Goal: Contribute content: Contribute content

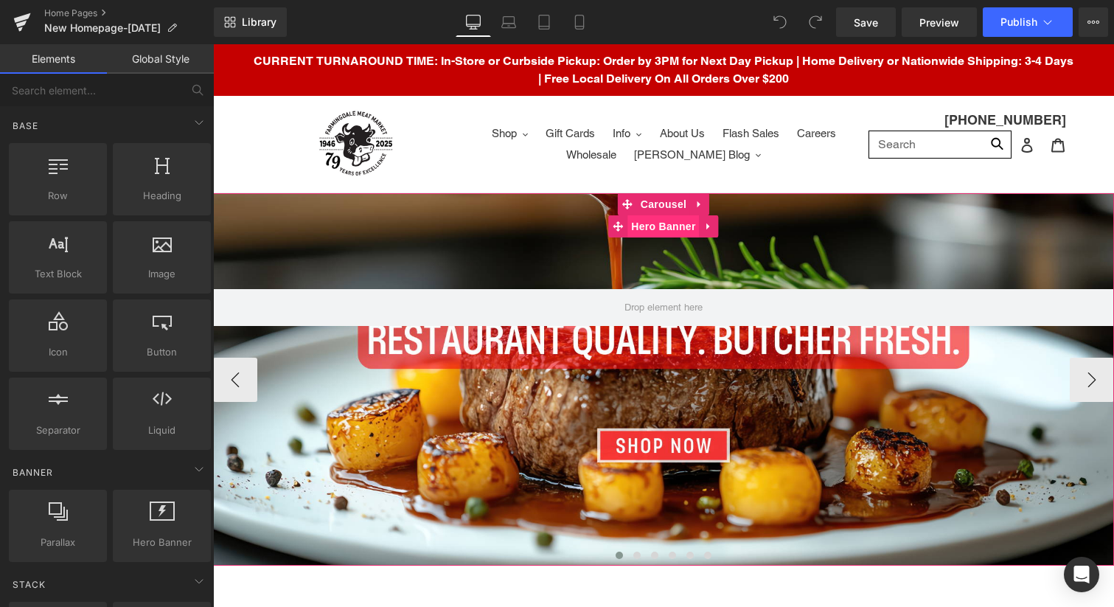
click at [662, 234] on span "Hero Banner" at bounding box center [663, 226] width 72 height 22
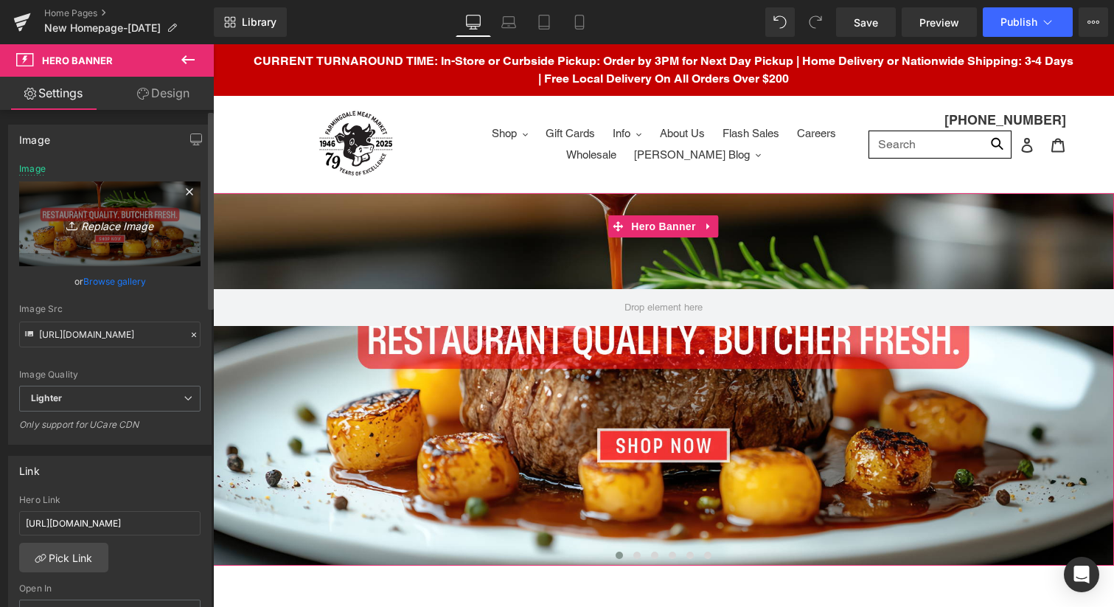
click at [97, 223] on icon "Replace Image" at bounding box center [110, 224] width 118 height 18
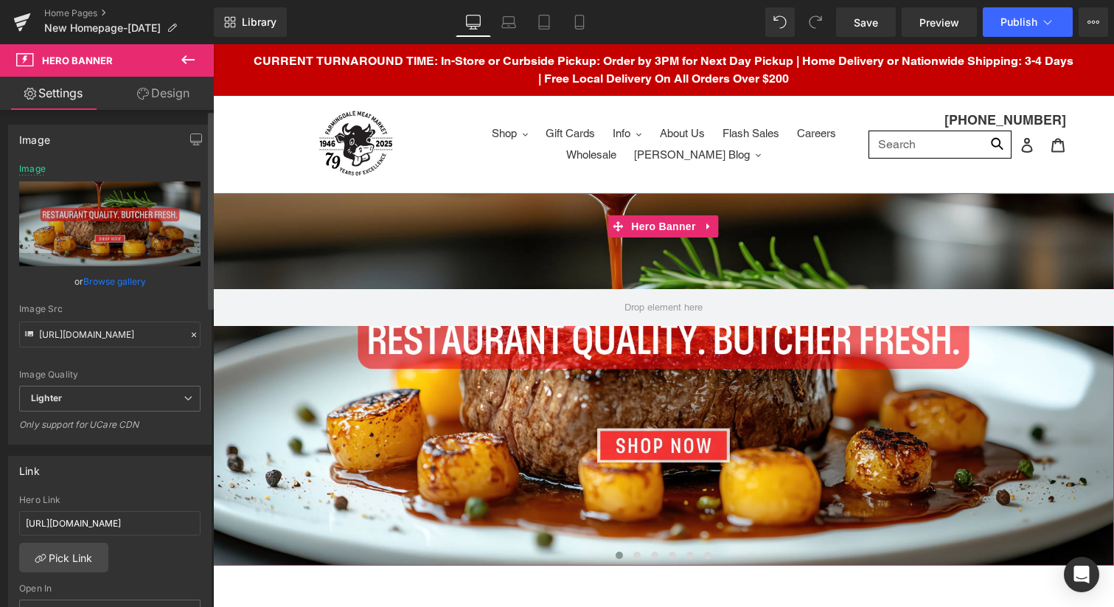
click at [122, 279] on link "Browse gallery" at bounding box center [114, 281] width 63 height 26
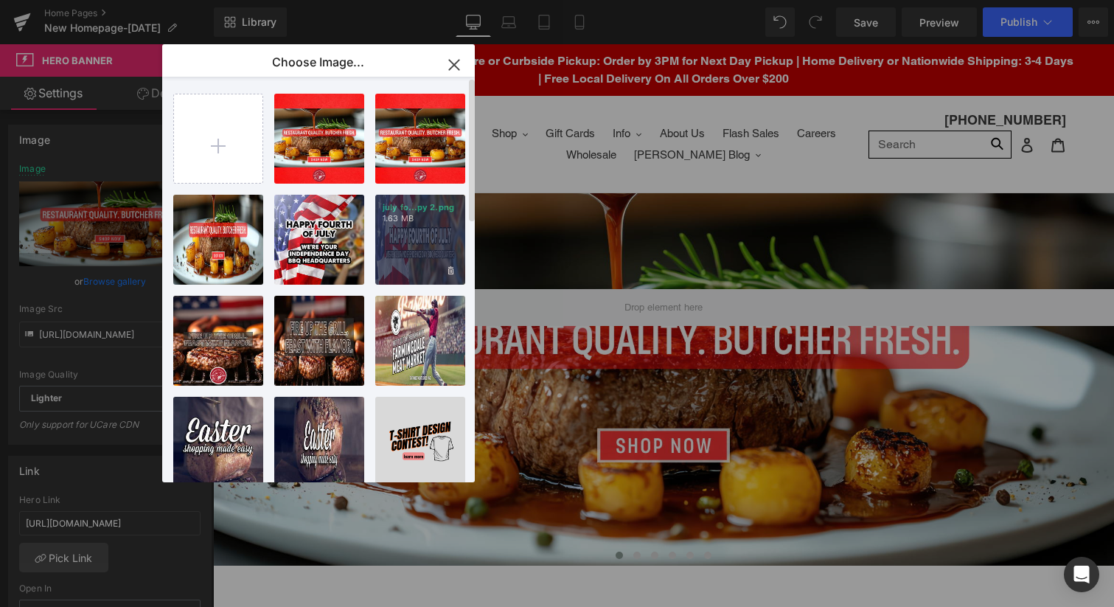
type input "C:\fakepath\Copy of FMM - Golf - Web.png"
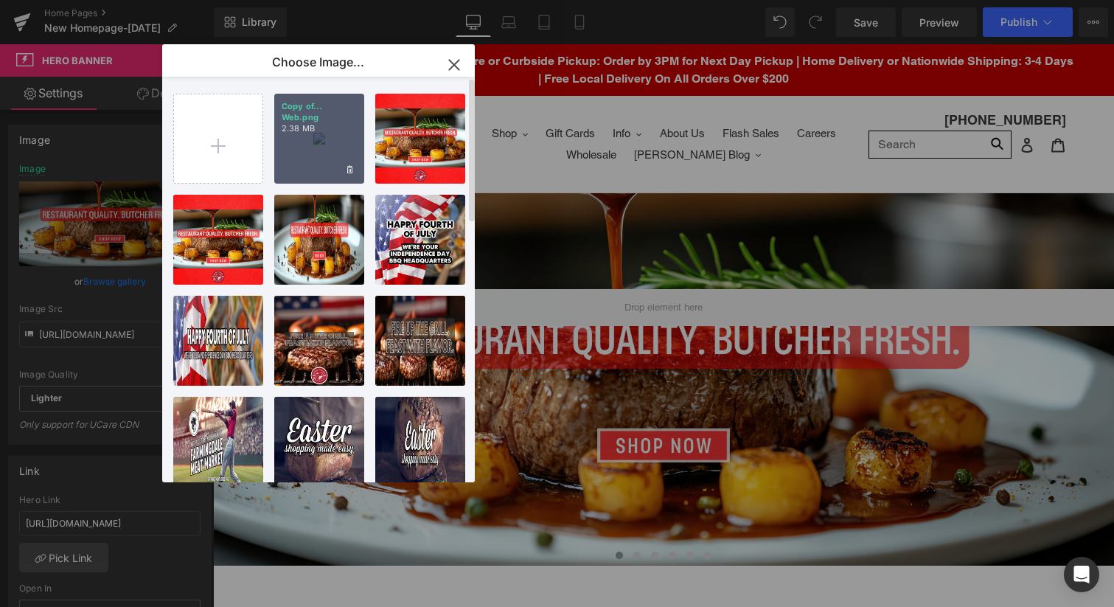
click at [313, 140] on div "Copy of... Web.png 2.38 MB" at bounding box center [319, 139] width 90 height 90
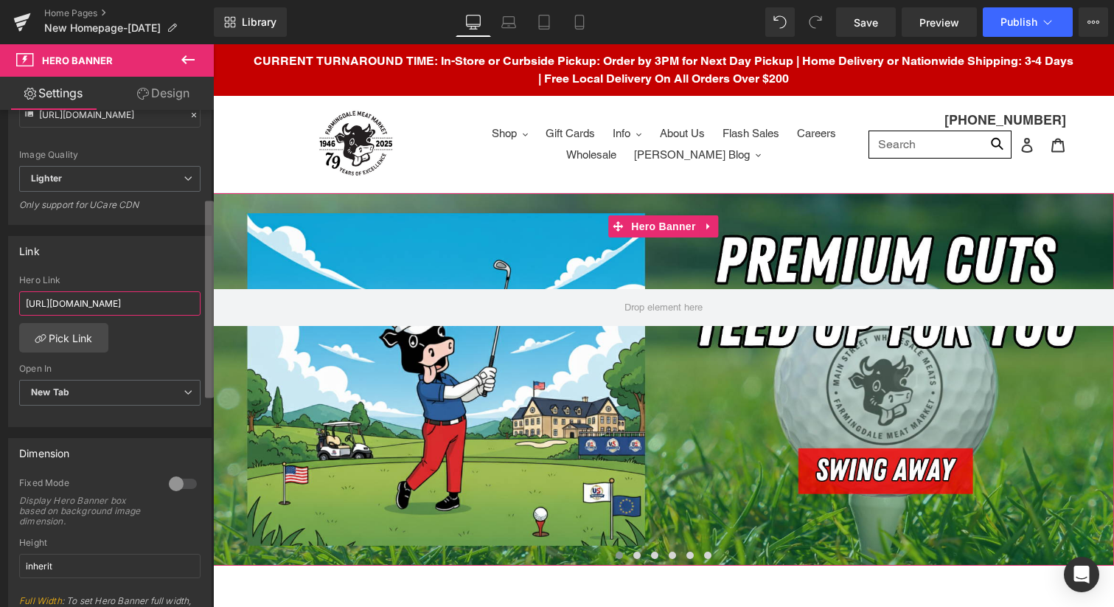
scroll to position [0, 58]
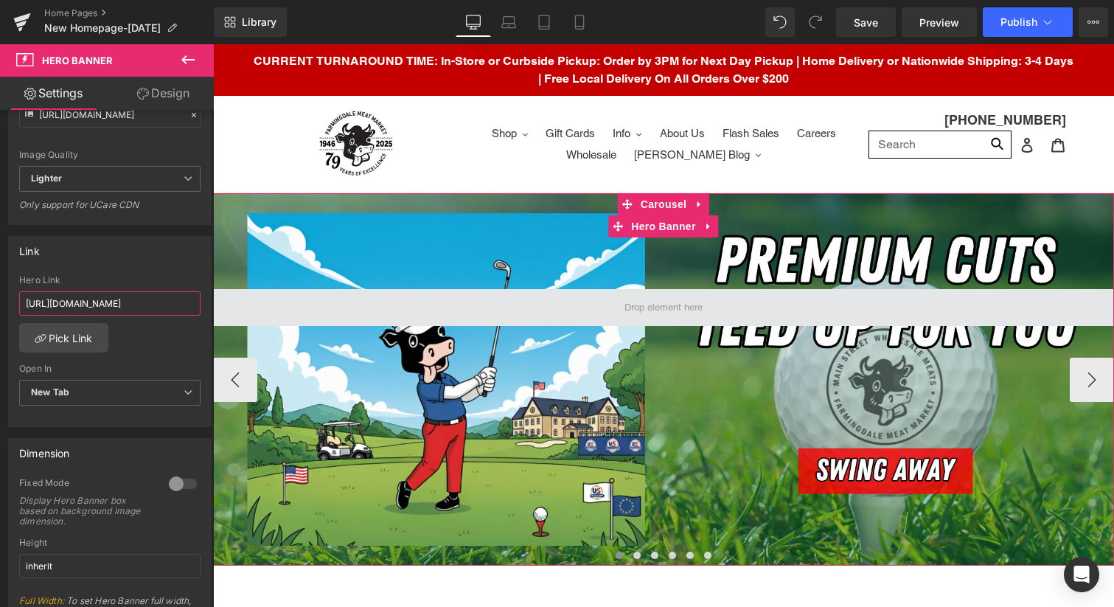
drag, startPoint x: 299, startPoint y: 351, endPoint x: 219, endPoint y: 308, distance: 90.4
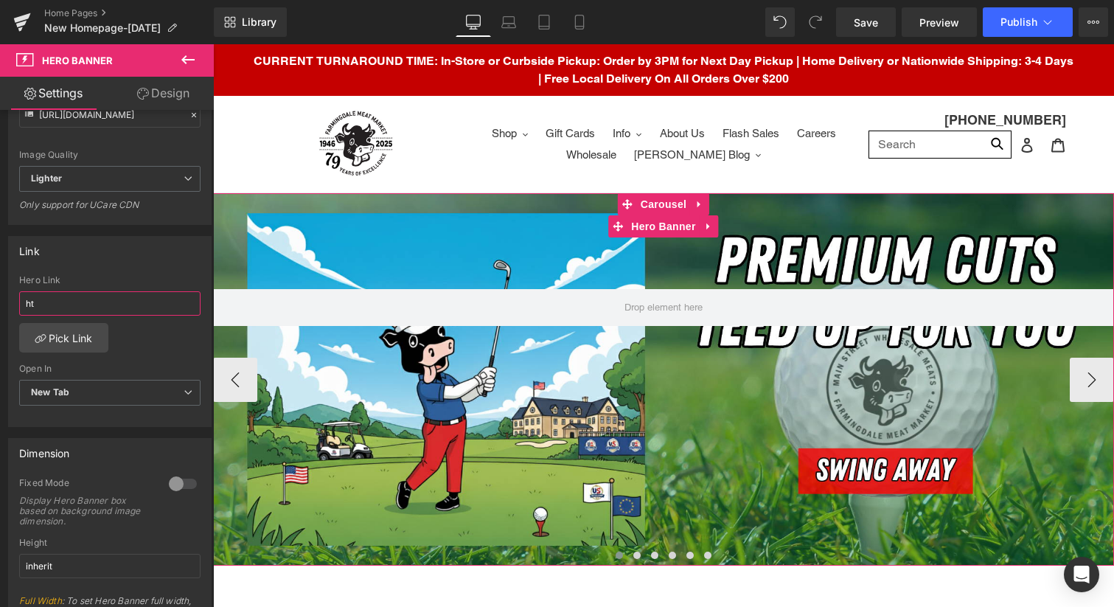
type input "h"
paste input "[URL][DOMAIN_NAME]"
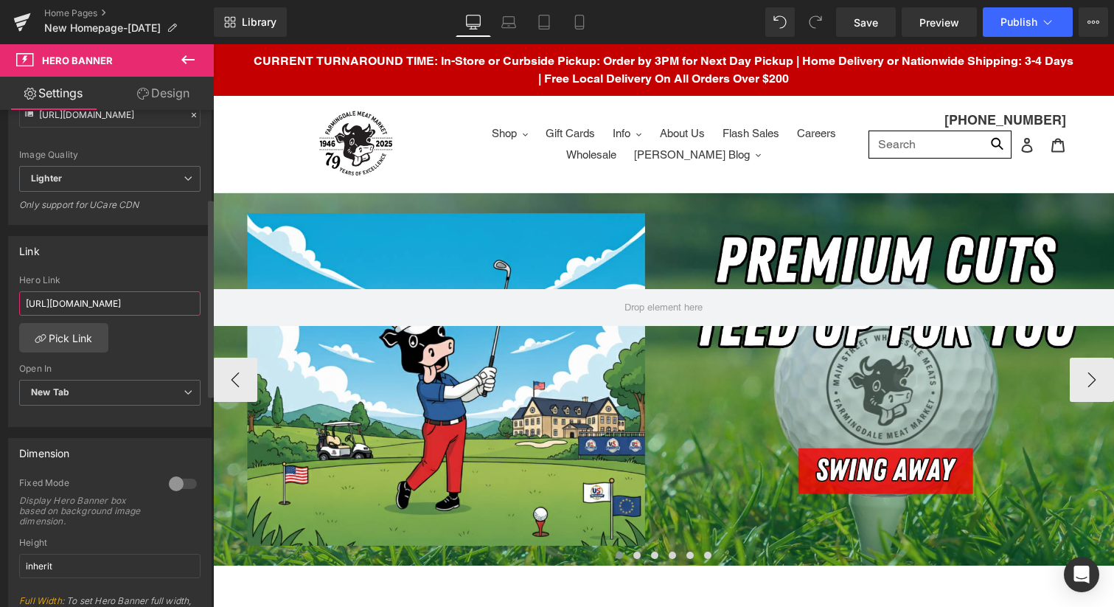
scroll to position [0, 102]
type input "[URL][DOMAIN_NAME]"
click at [149, 361] on div "[URL][DOMAIN_NAME] Hero Link [URL][DOMAIN_NAME] Pick Link Current Tab New Tab O…" at bounding box center [110, 350] width 202 height 151
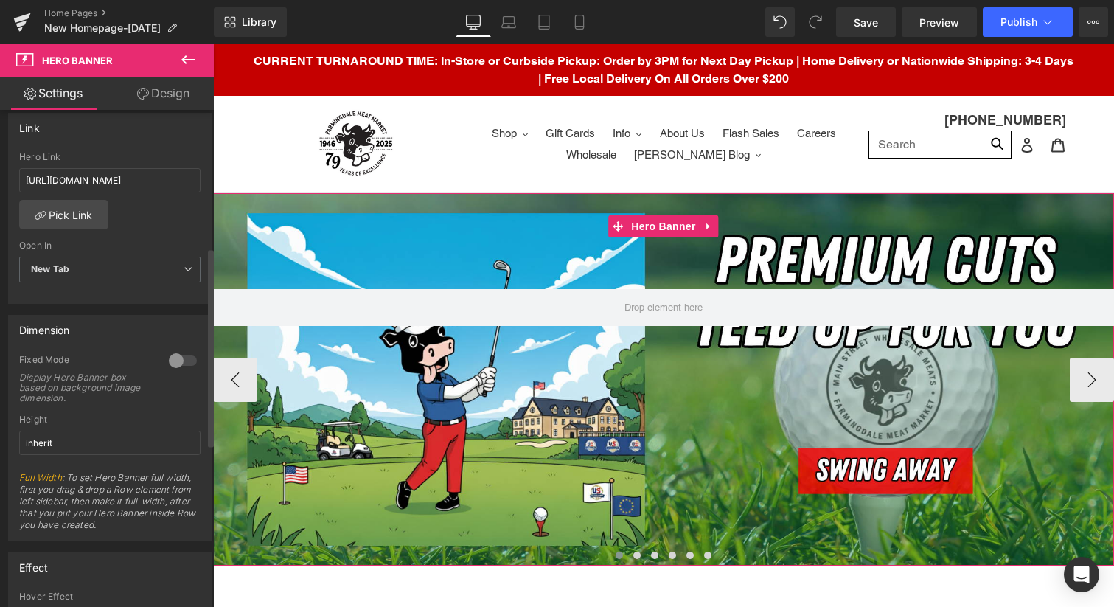
scroll to position [0, 0]
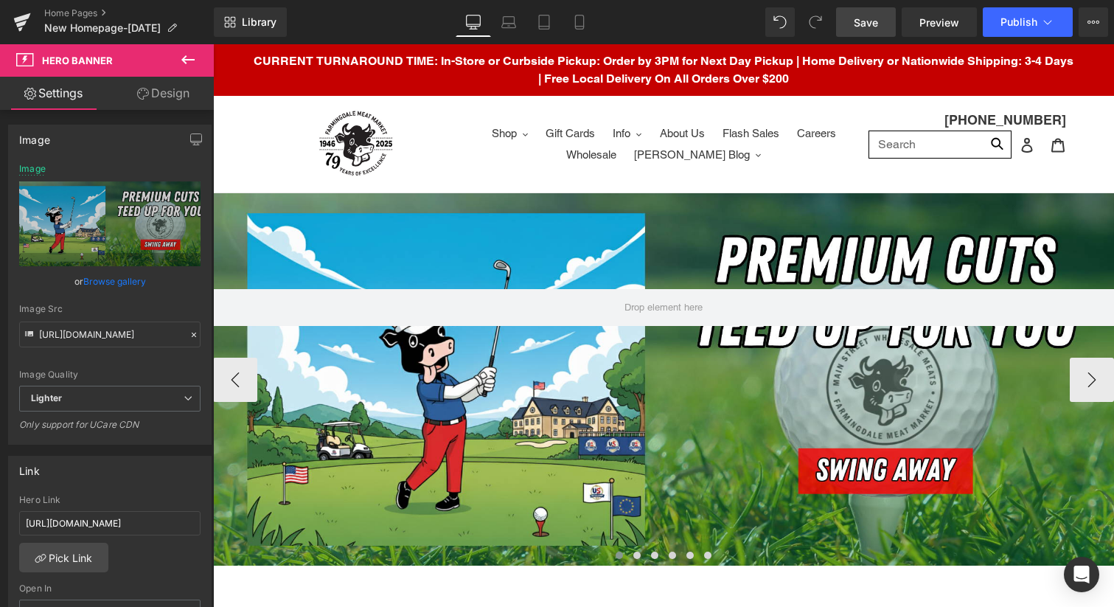
click at [872, 23] on span "Save" at bounding box center [866, 22] width 24 height 15
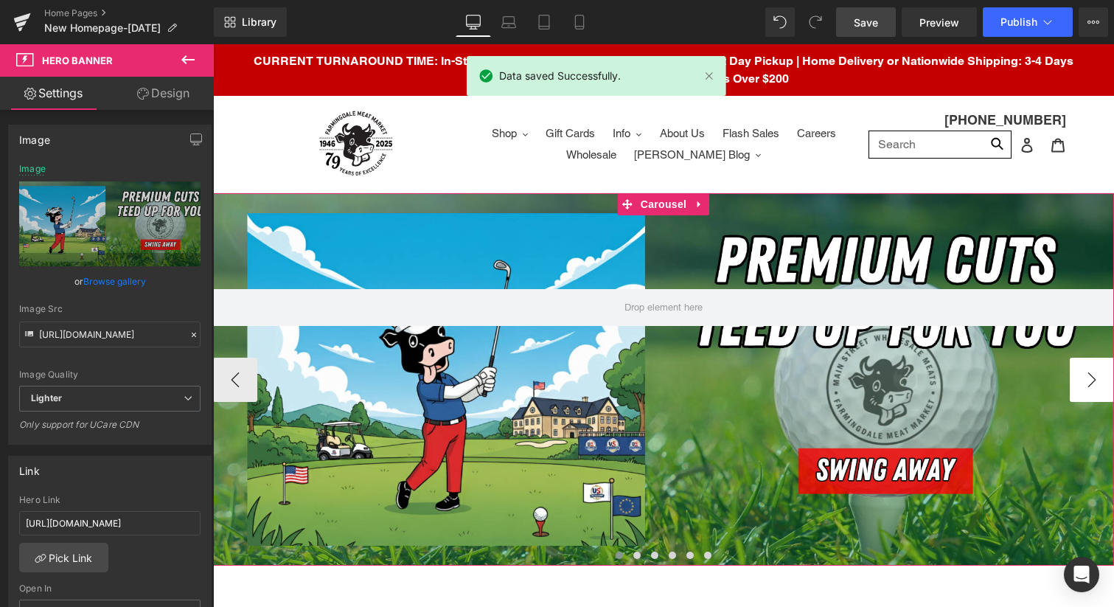
click at [1090, 383] on button "›" at bounding box center [1092, 380] width 44 height 44
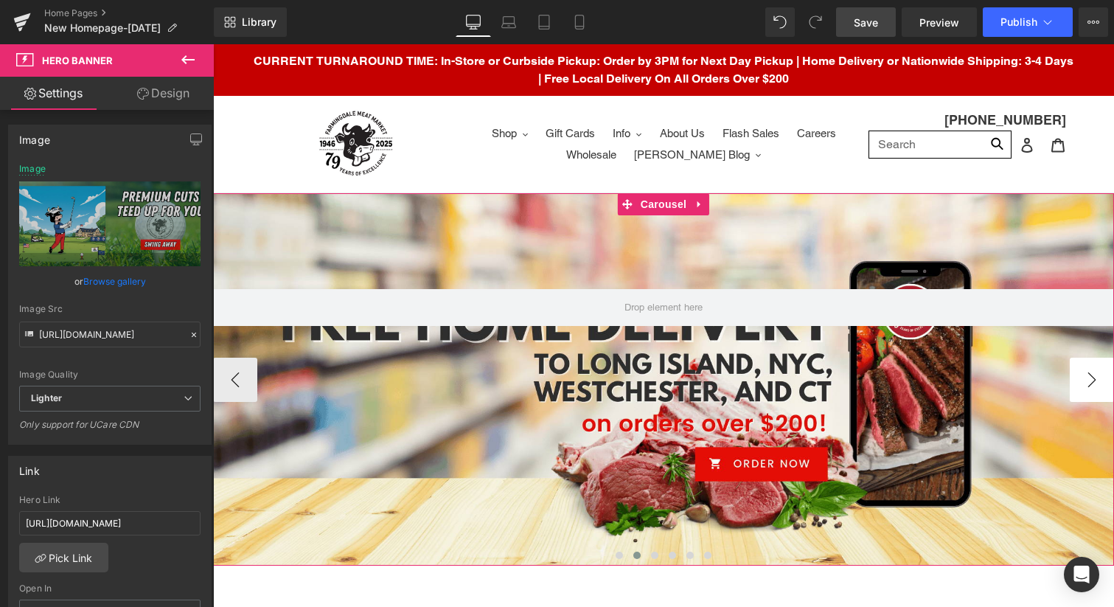
click at [1090, 383] on button "›" at bounding box center [1092, 380] width 44 height 44
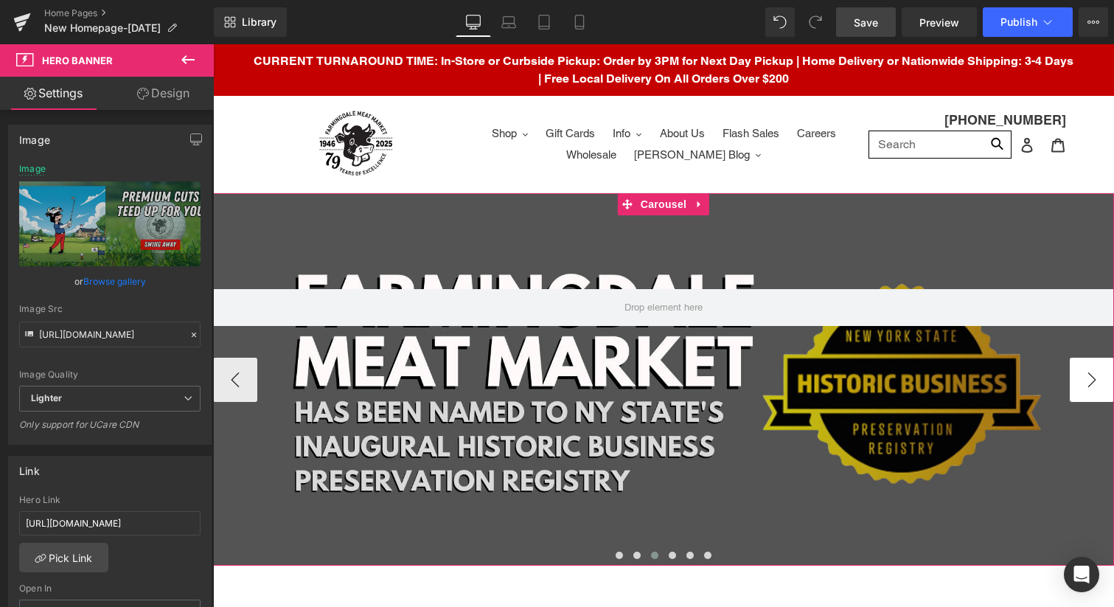
click at [1090, 383] on button "›" at bounding box center [1092, 380] width 44 height 44
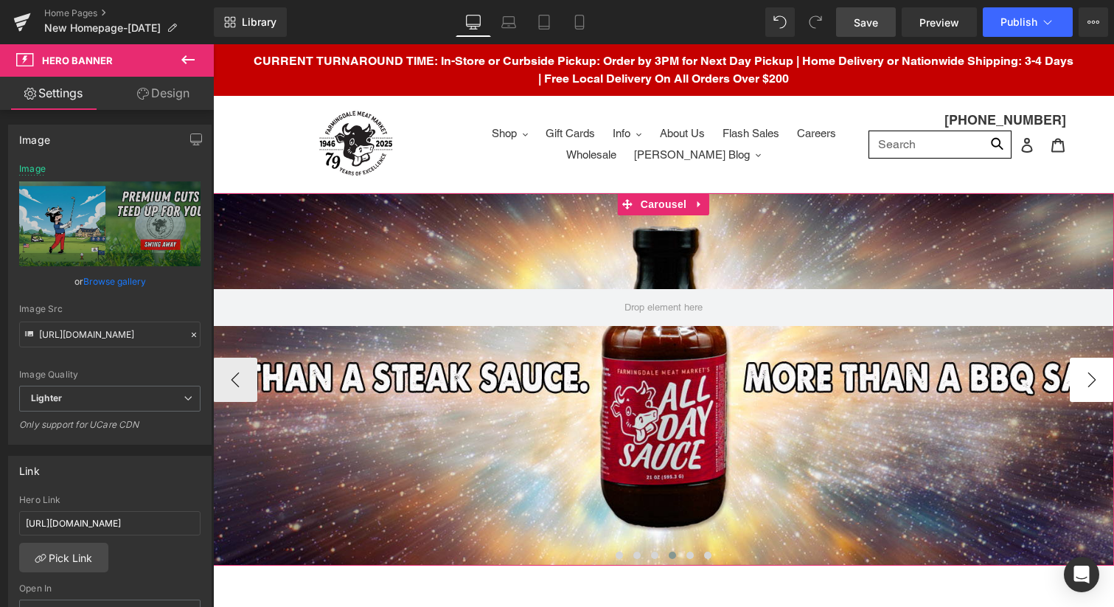
click at [1090, 383] on button "›" at bounding box center [1092, 380] width 44 height 44
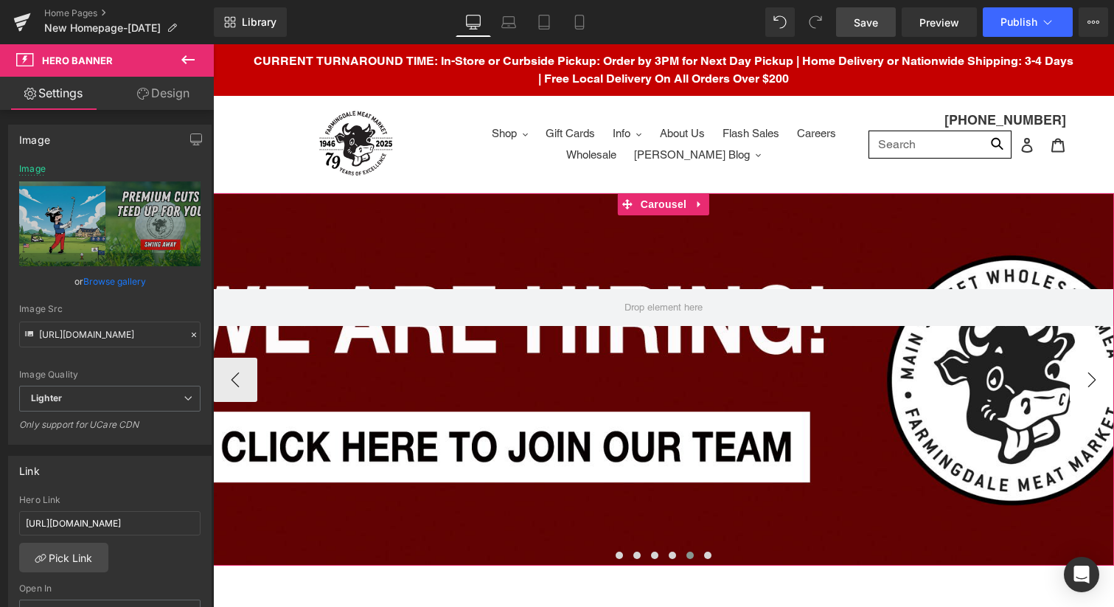
click at [1090, 383] on button "›" at bounding box center [1092, 380] width 44 height 44
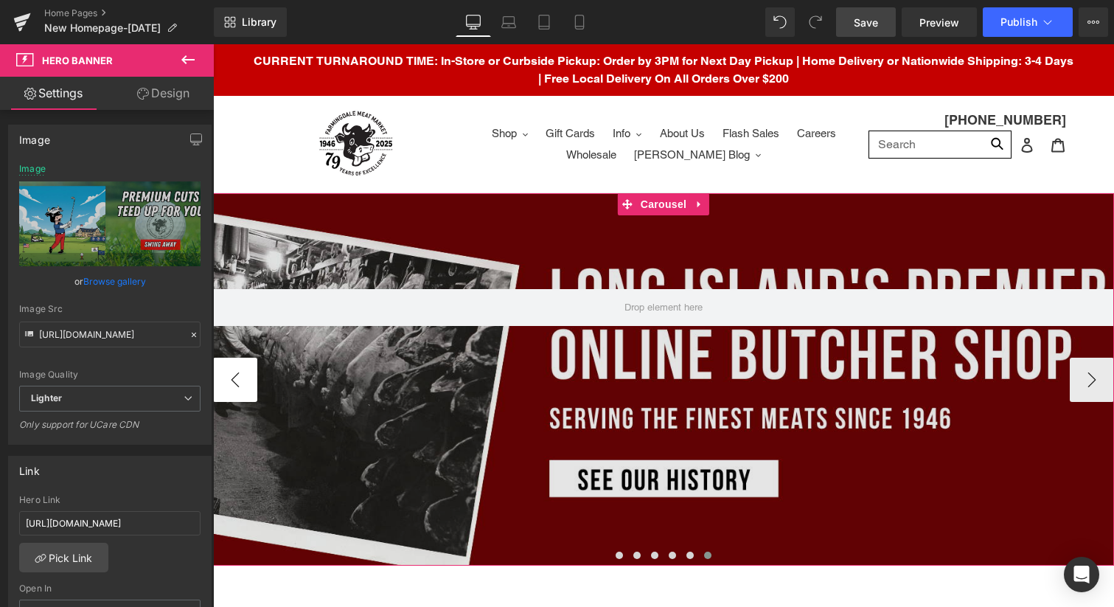
click at [237, 389] on button "‹" at bounding box center [235, 380] width 44 height 44
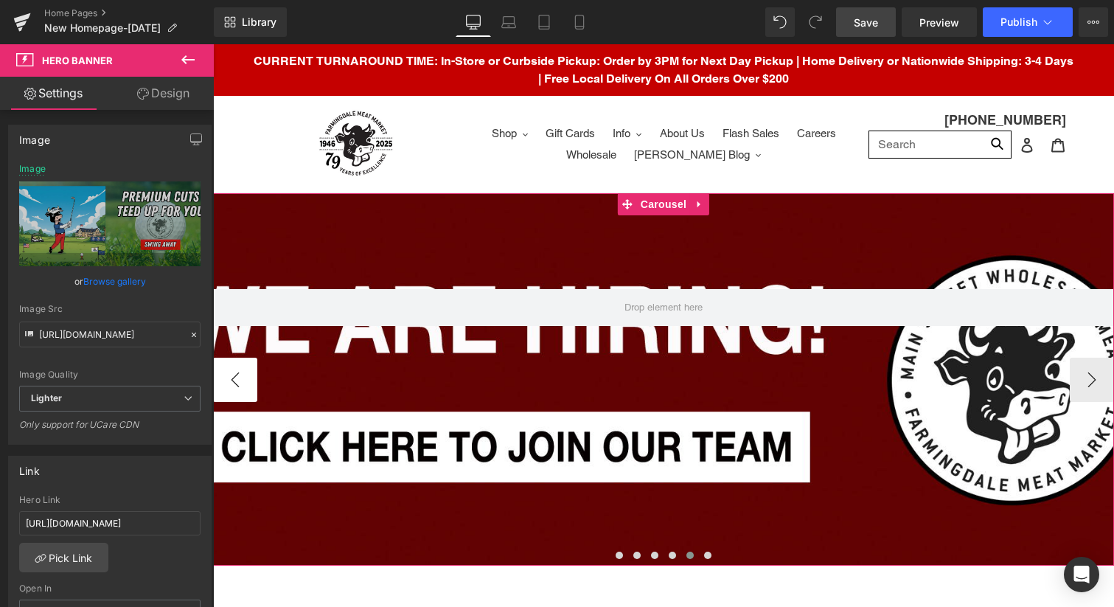
click at [237, 389] on button "‹" at bounding box center [235, 380] width 44 height 44
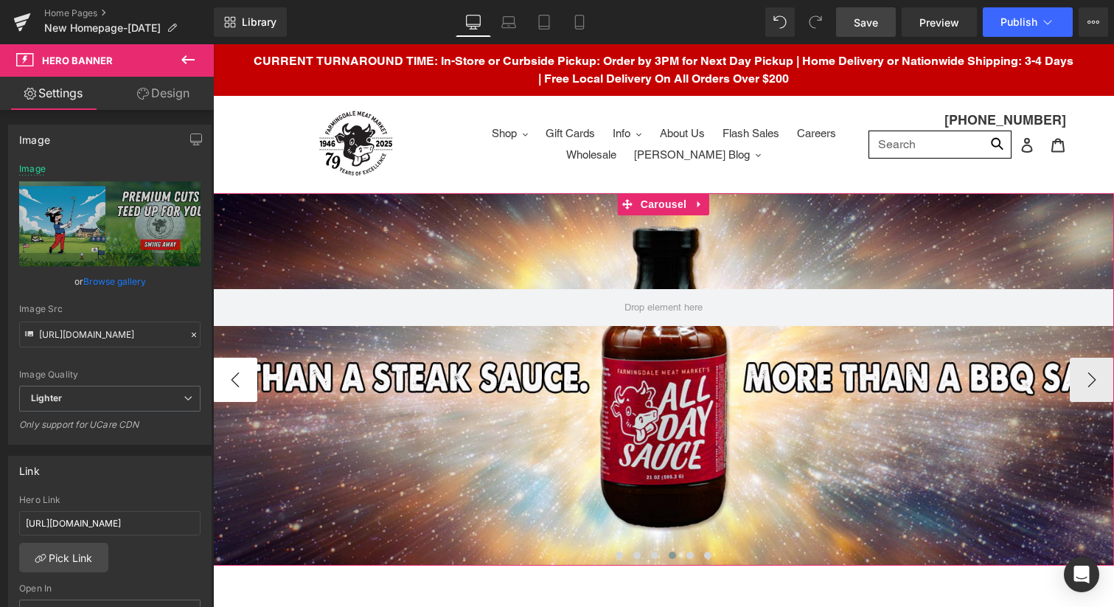
click at [237, 389] on button "‹" at bounding box center [235, 380] width 44 height 44
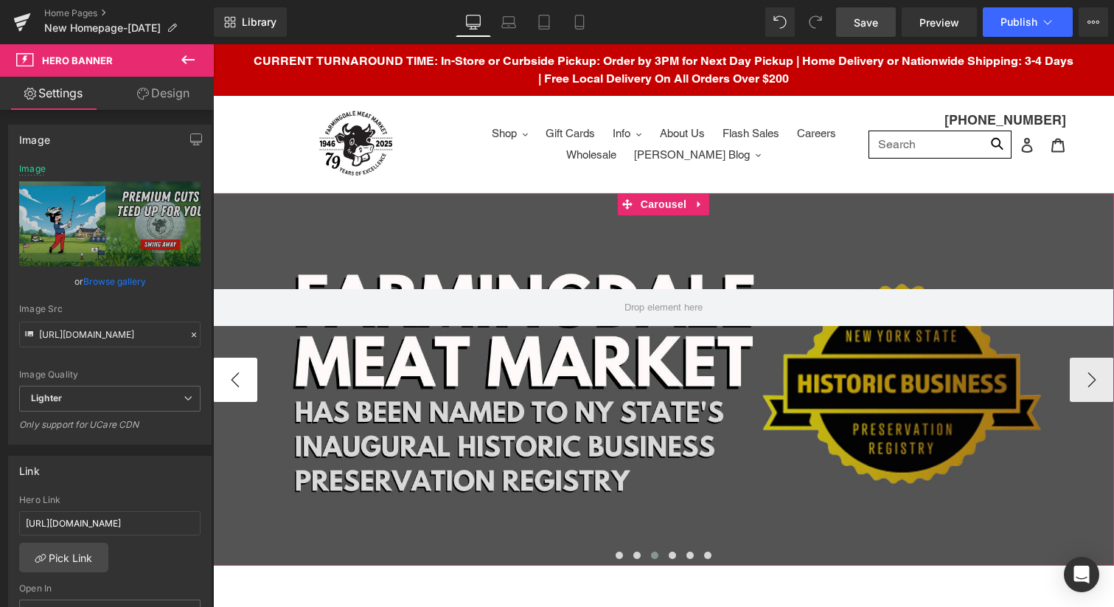
click at [237, 389] on button "‹" at bounding box center [235, 380] width 44 height 44
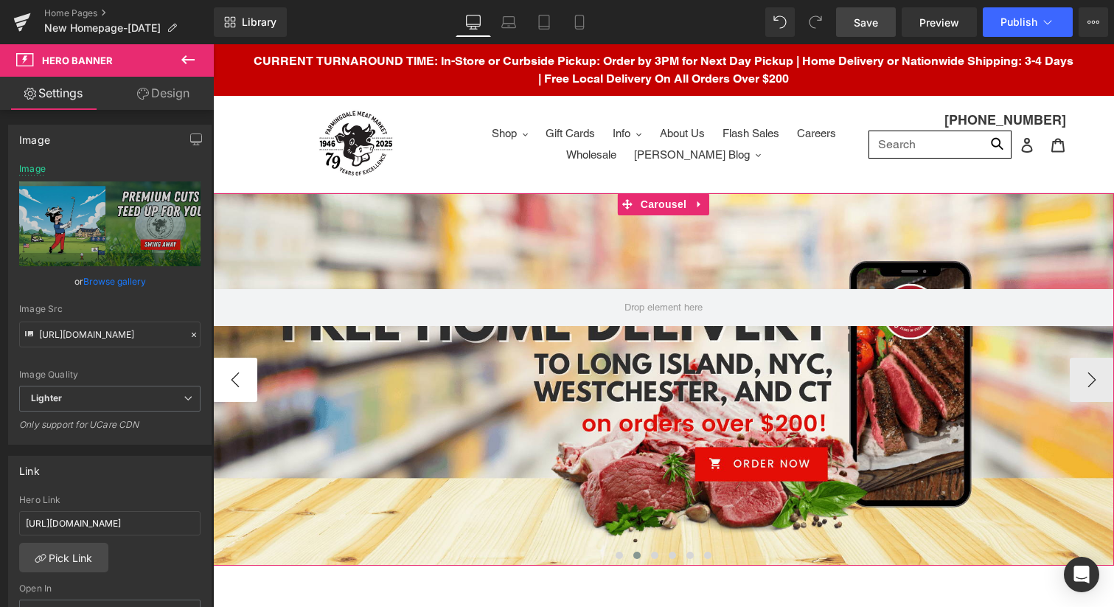
click at [237, 389] on button "‹" at bounding box center [235, 380] width 44 height 44
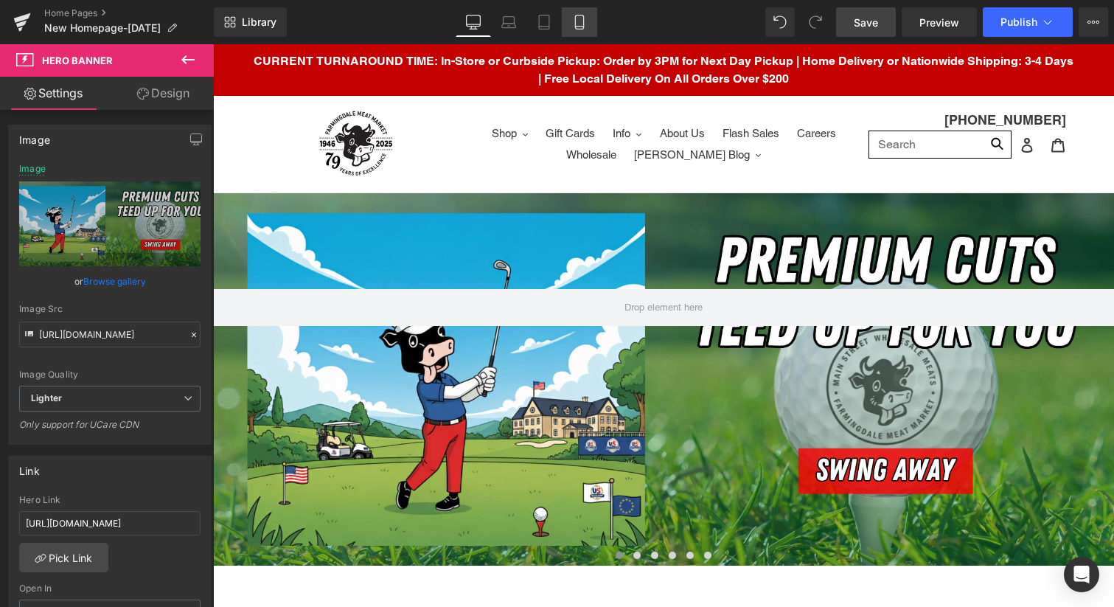
click at [580, 25] on icon at bounding box center [579, 22] width 15 height 15
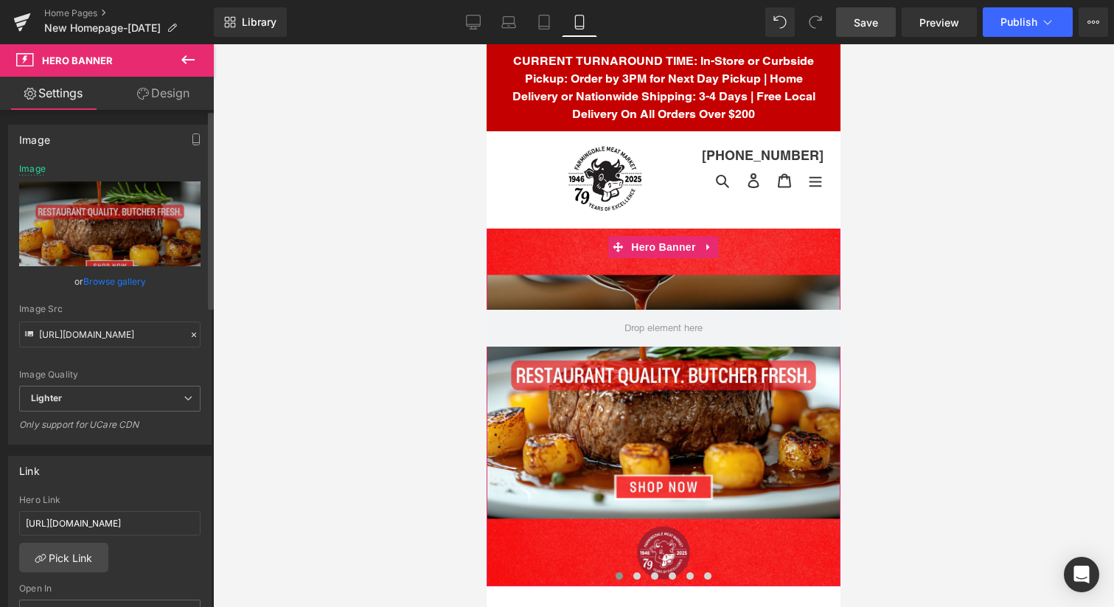
click at [110, 277] on link "Browse gallery" at bounding box center [114, 281] width 63 height 26
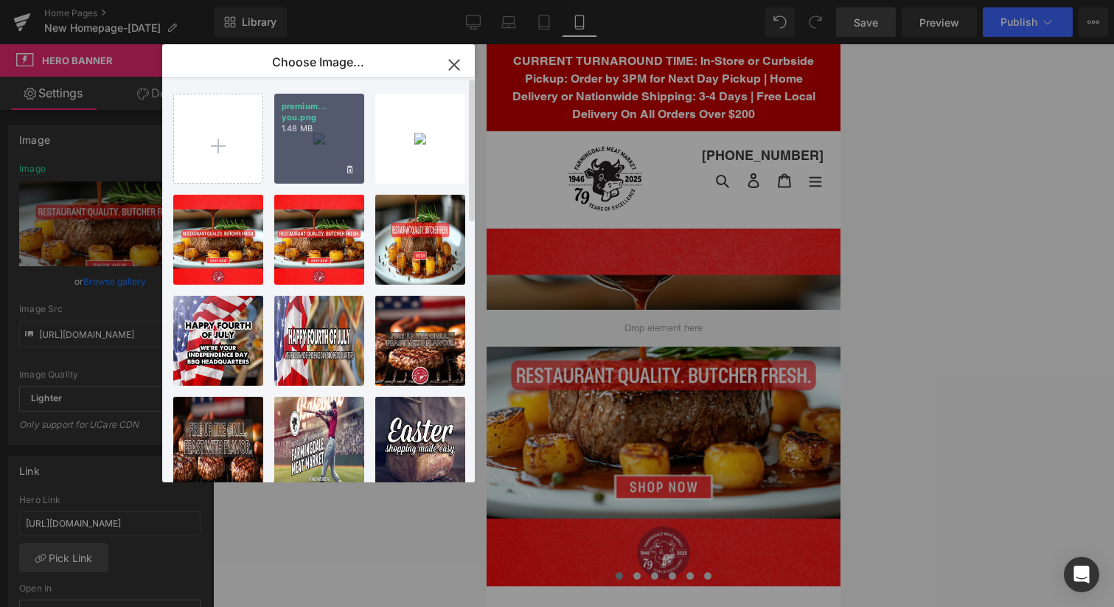
click at [327, 125] on p "1.48 MB" at bounding box center [319, 128] width 75 height 11
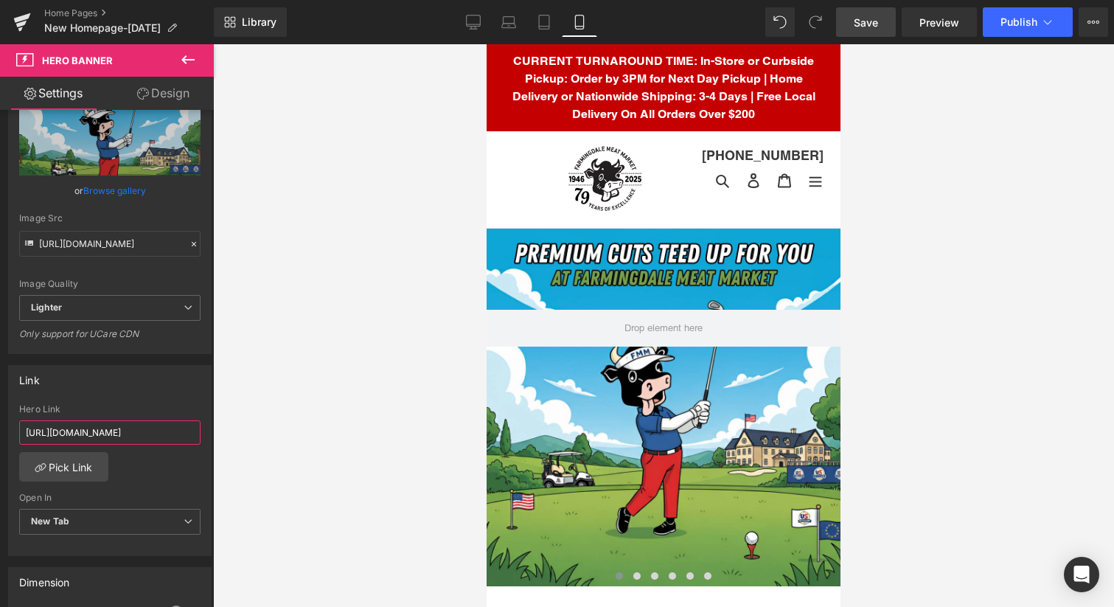
scroll to position [0, 102]
drag, startPoint x: 26, startPoint y: 432, endPoint x: 257, endPoint y: 443, distance: 231.8
click at [257, 443] on div "Hero Banner You are previewing how the will restyle your page. You can not edit…" at bounding box center [557, 316] width 1114 height 632
click at [153, 466] on div "[URL][DOMAIN_NAME] Hero Link [URL][DOMAIN_NAME] Pick Link Current Tab New Tab O…" at bounding box center [110, 479] width 202 height 151
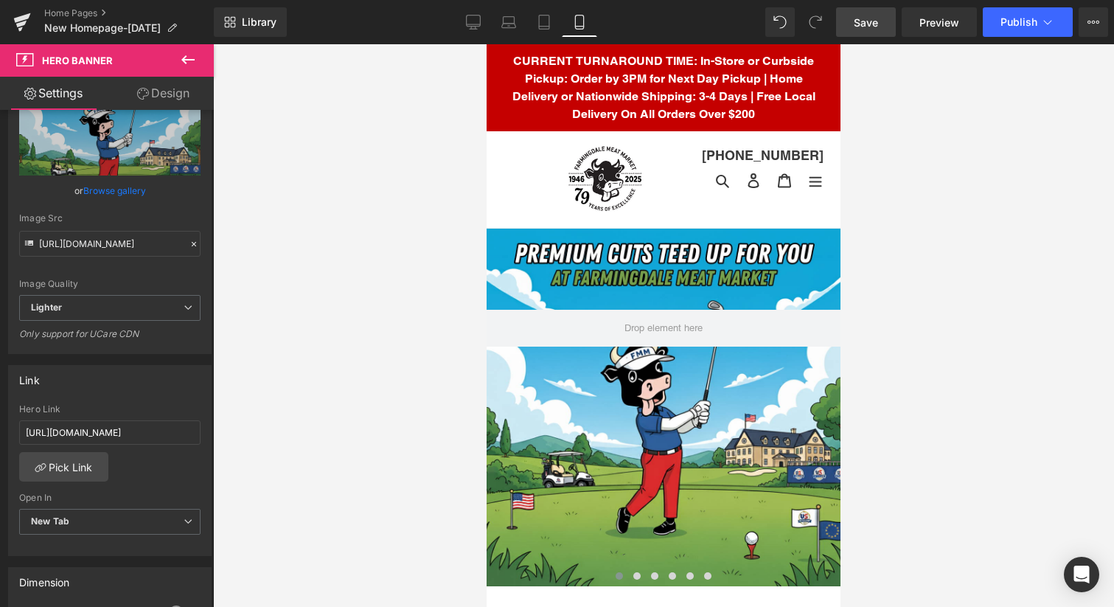
click at [867, 27] on span "Save" at bounding box center [866, 22] width 24 height 15
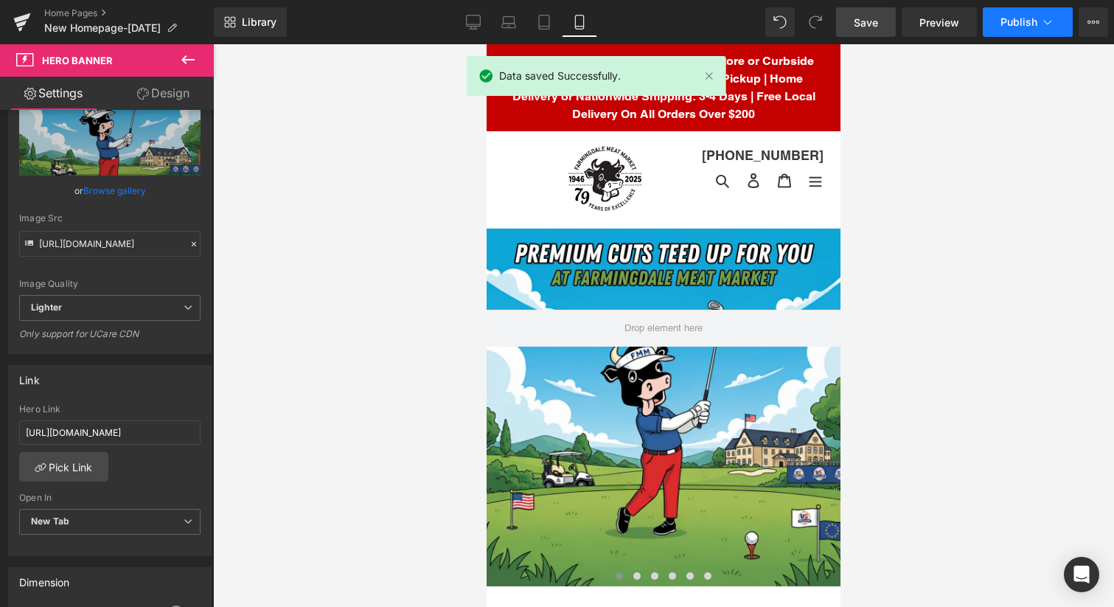
click at [1029, 23] on span "Publish" at bounding box center [1019, 22] width 37 height 12
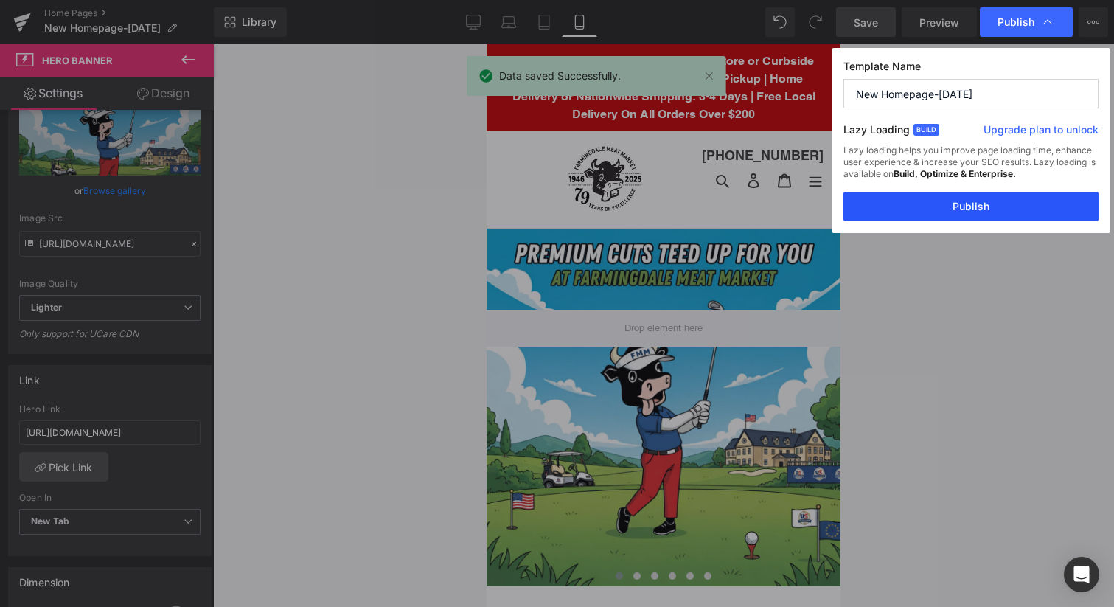
click at [962, 202] on button "Publish" at bounding box center [971, 206] width 255 height 29
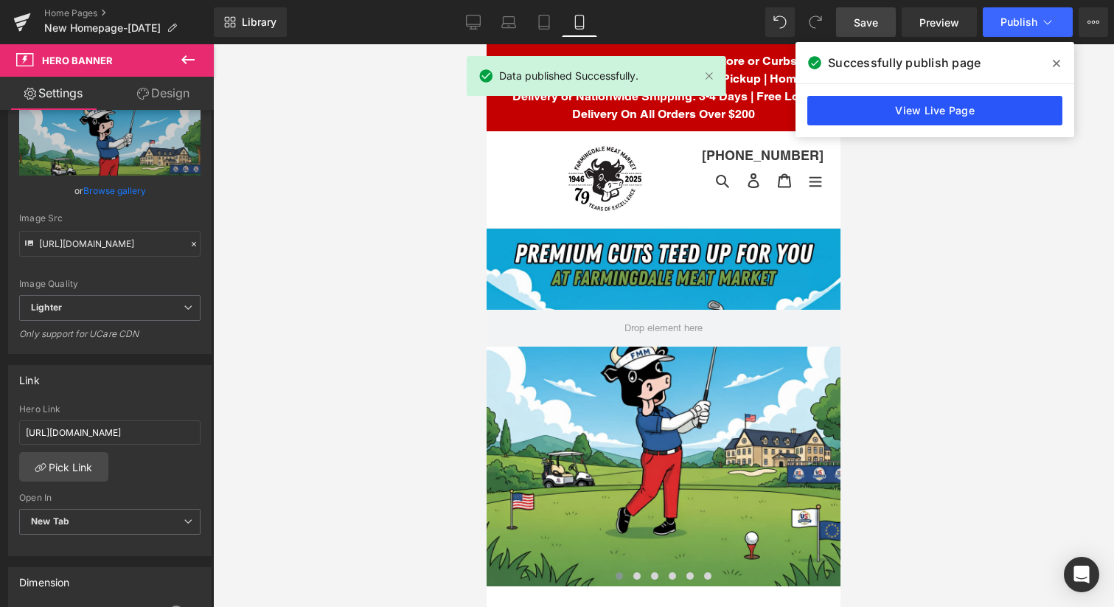
click at [956, 112] on link "View Live Page" at bounding box center [934, 110] width 255 height 29
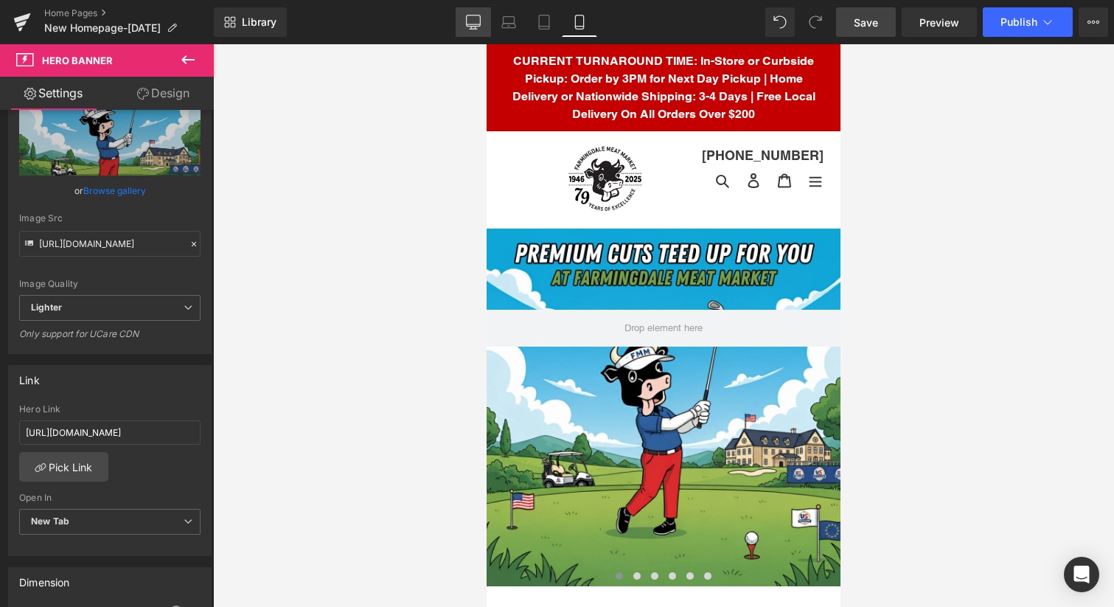
click at [476, 21] on icon at bounding box center [473, 22] width 15 height 15
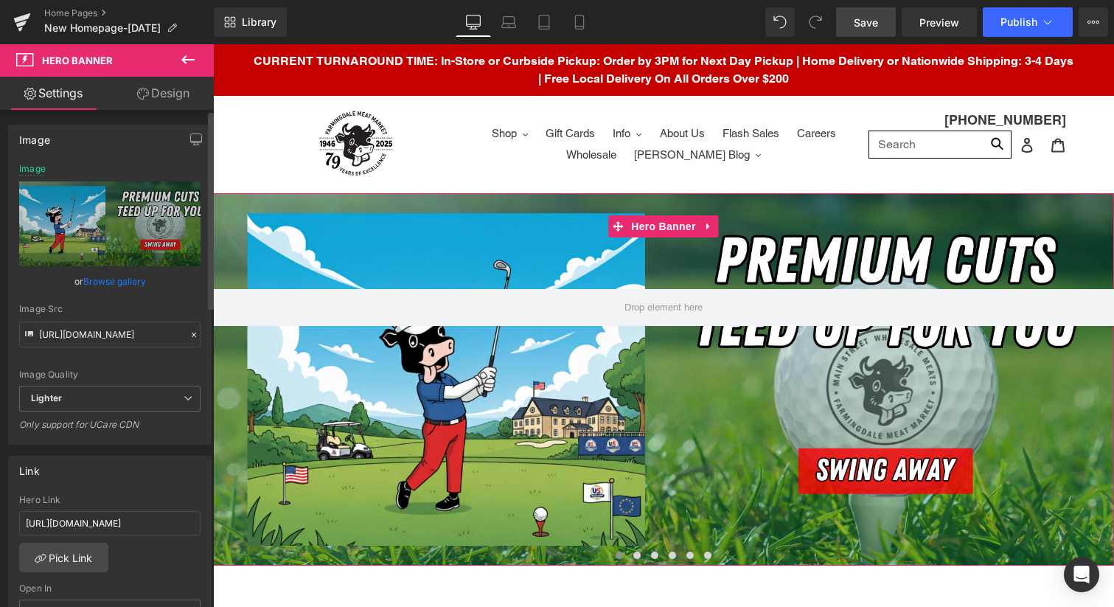
click at [124, 283] on link "Browse gallery" at bounding box center [114, 281] width 63 height 26
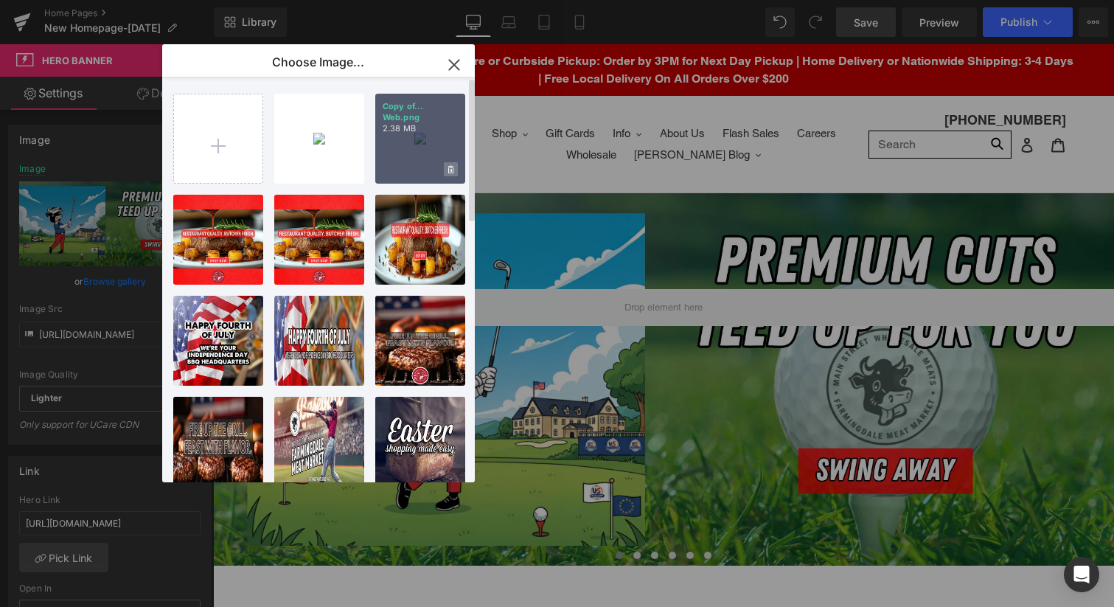
click at [449, 169] on icon at bounding box center [450, 169] width 5 height 8
click at [406, 170] on span "Yes" at bounding box center [401, 168] width 37 height 15
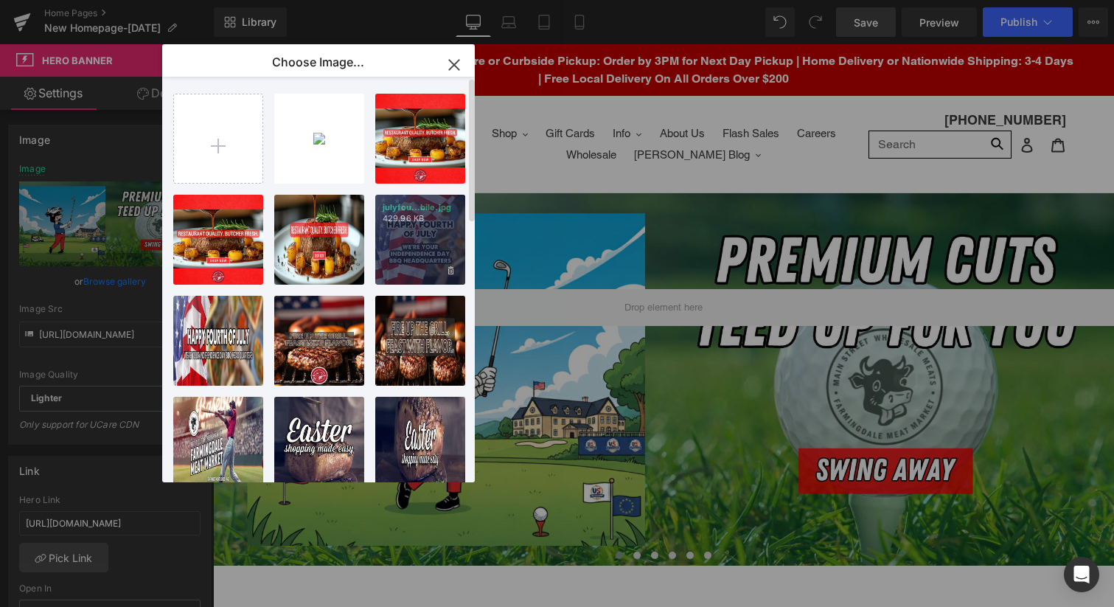
type input "C:\fakepath\FMM - Golf - Web 2.png"
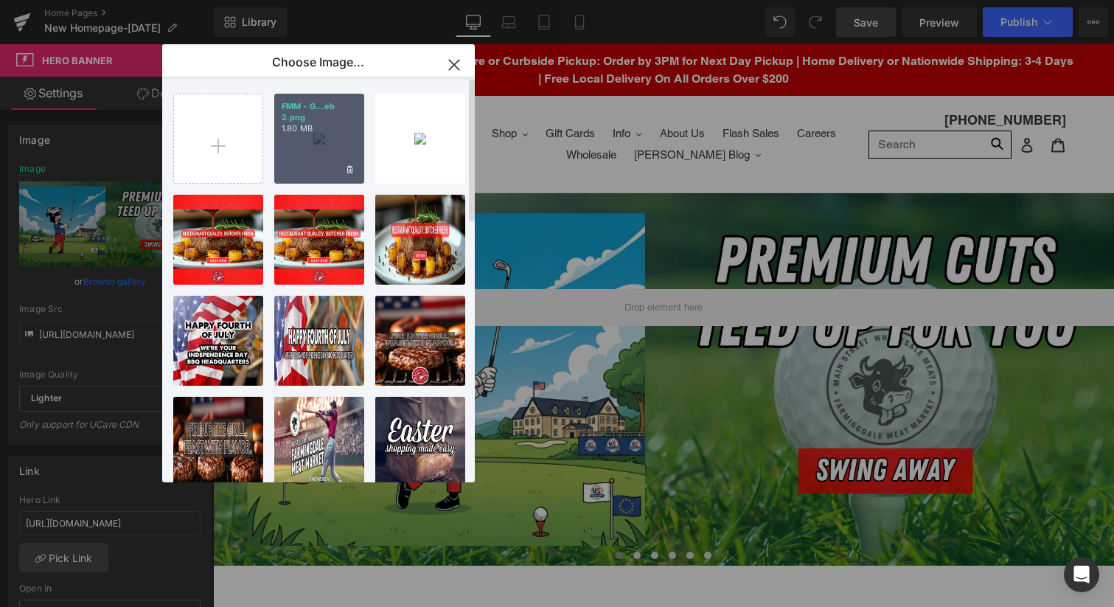
click at [316, 147] on div "FMM - G...eb 2.png 1.80 MB" at bounding box center [319, 139] width 90 height 90
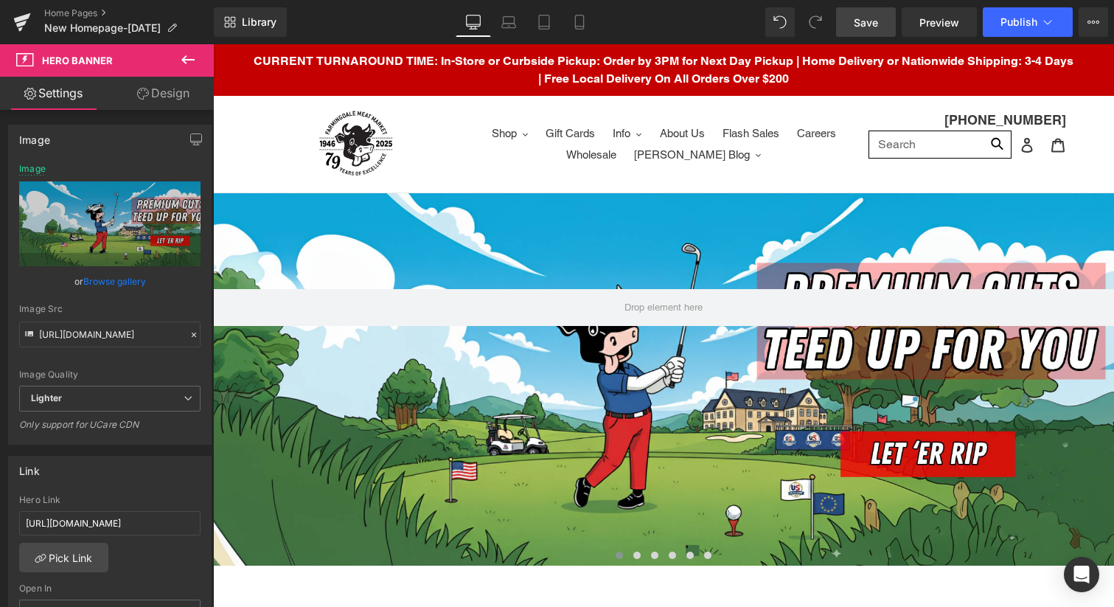
click at [869, 23] on span "Save" at bounding box center [866, 22] width 24 height 15
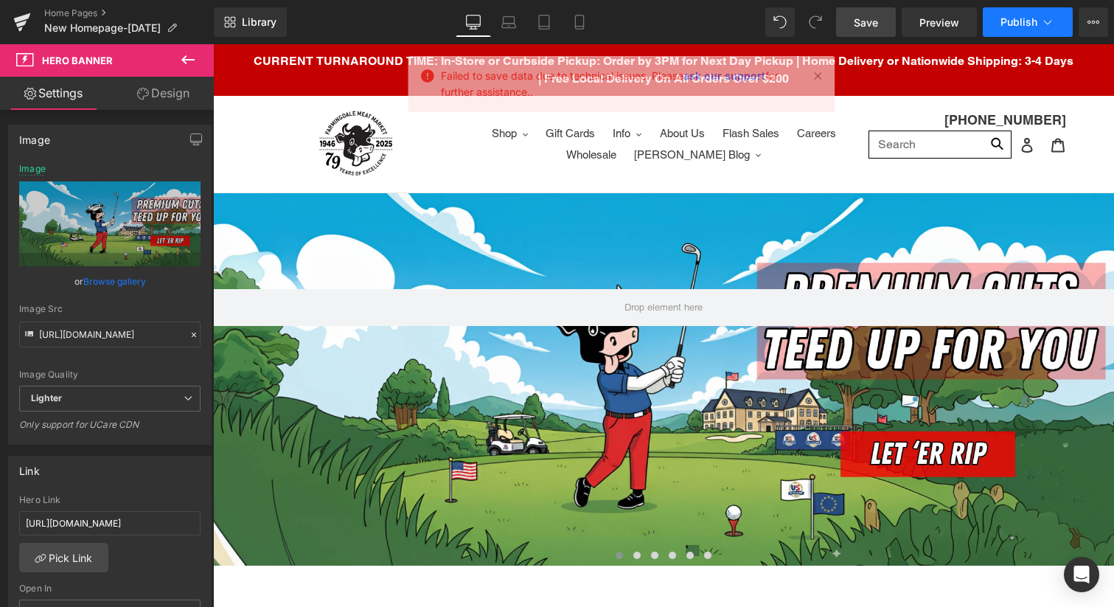
click at [1043, 18] on icon at bounding box center [1047, 22] width 15 height 15
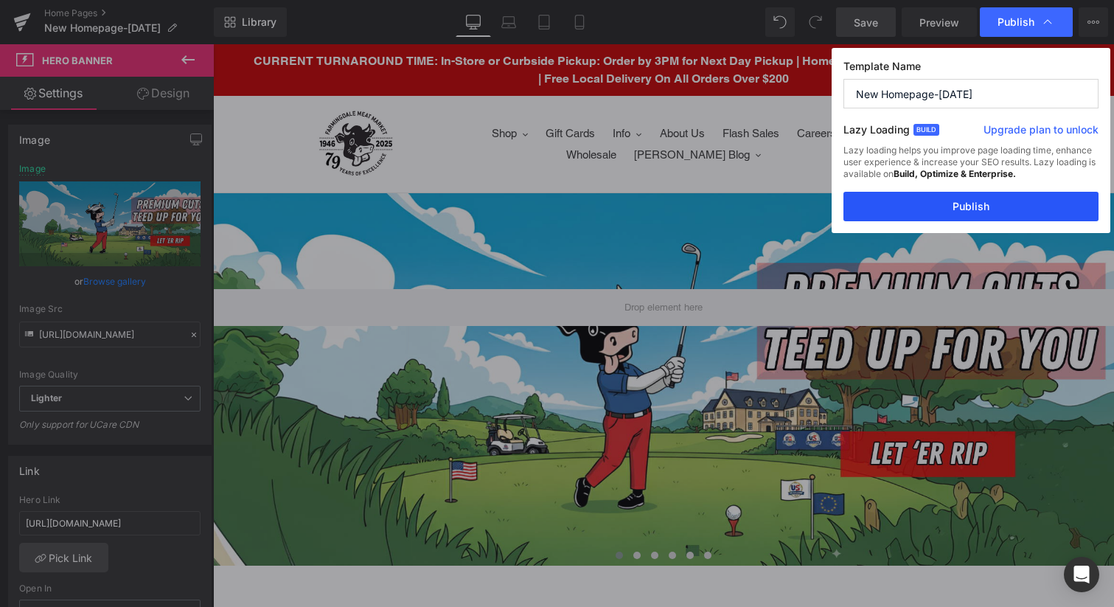
click at [936, 205] on button "Publish" at bounding box center [971, 206] width 255 height 29
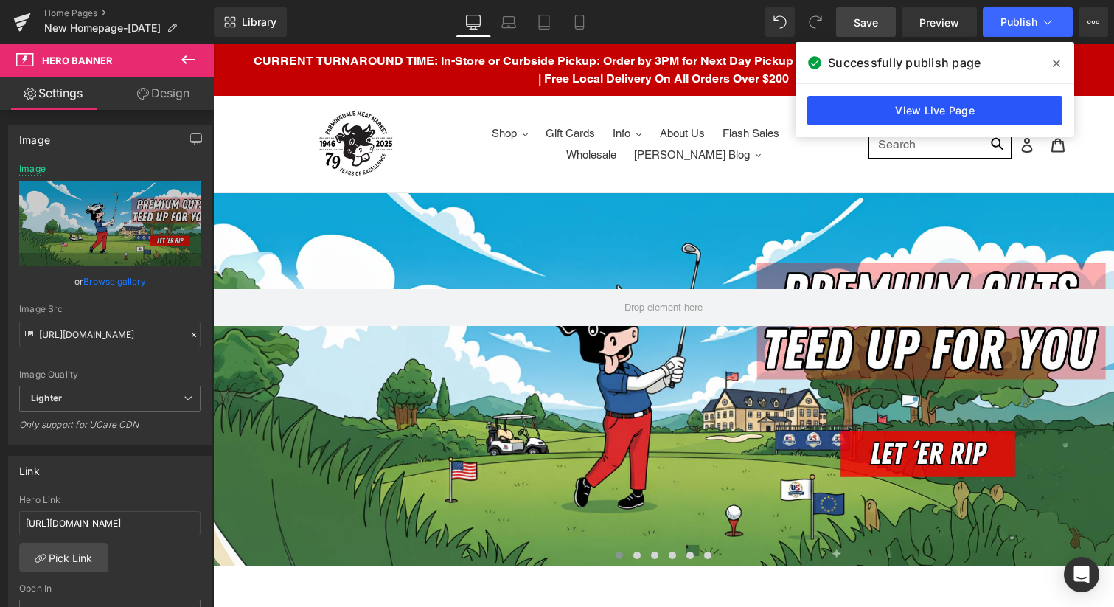
click at [961, 115] on link "View Live Page" at bounding box center [934, 110] width 255 height 29
